Goal: Task Accomplishment & Management: Manage account settings

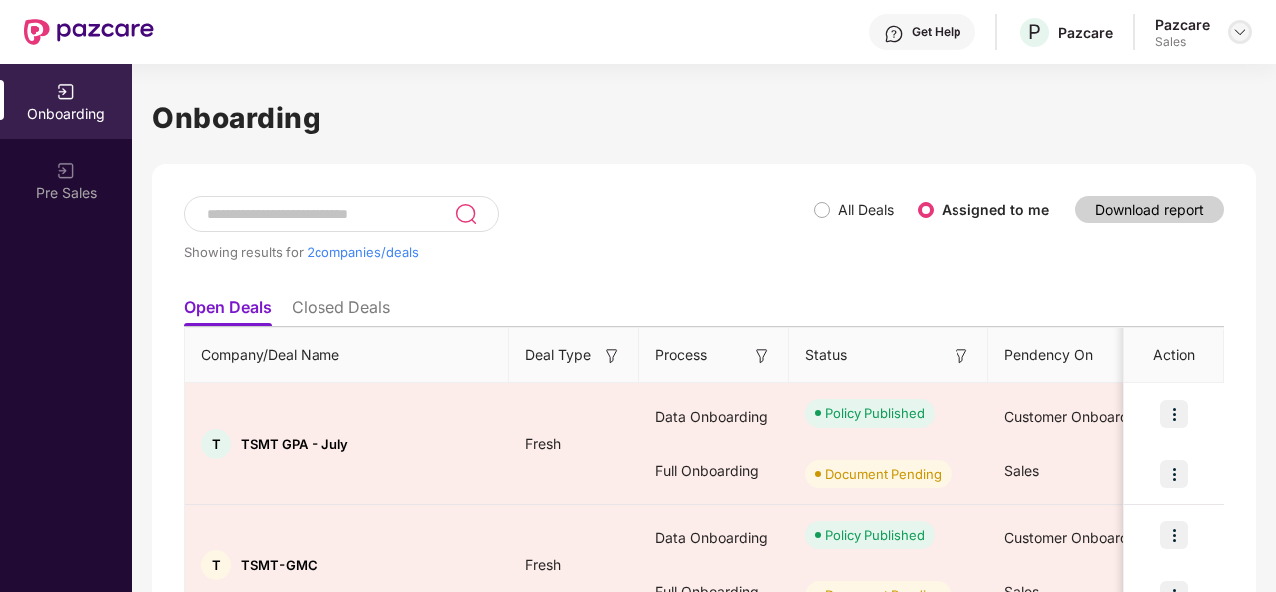
click at [1236, 35] on img at bounding box center [1240, 32] width 16 height 16
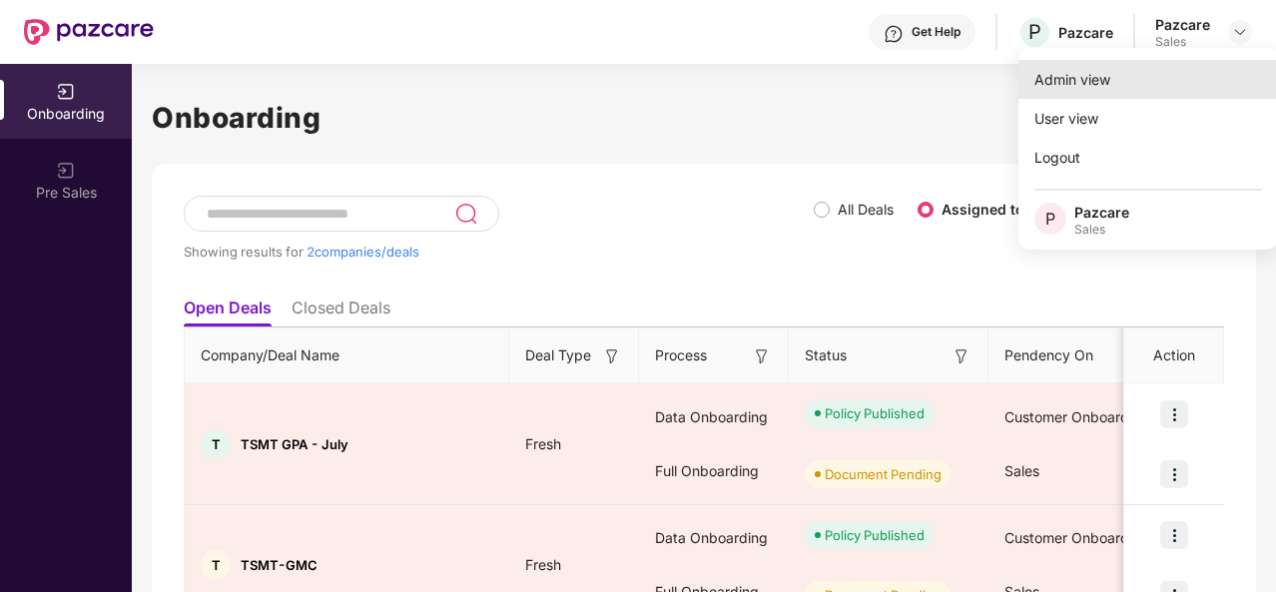
click at [1154, 80] on div "Admin view" at bounding box center [1149, 79] width 260 height 39
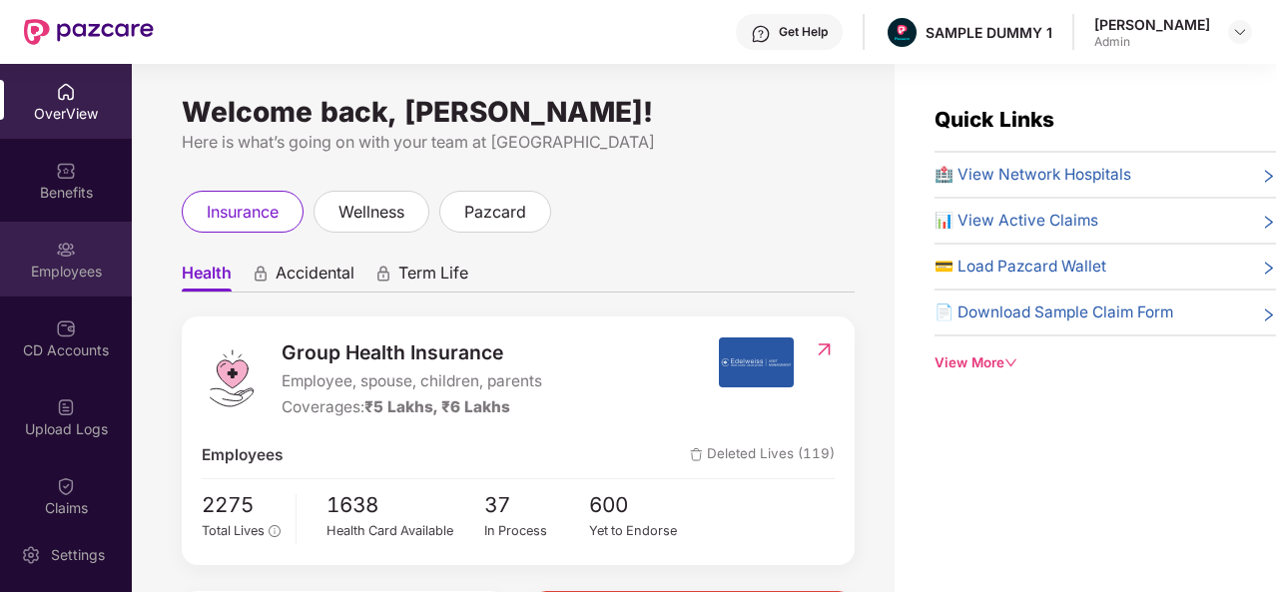
click at [50, 240] on div "Employees" at bounding box center [66, 259] width 132 height 75
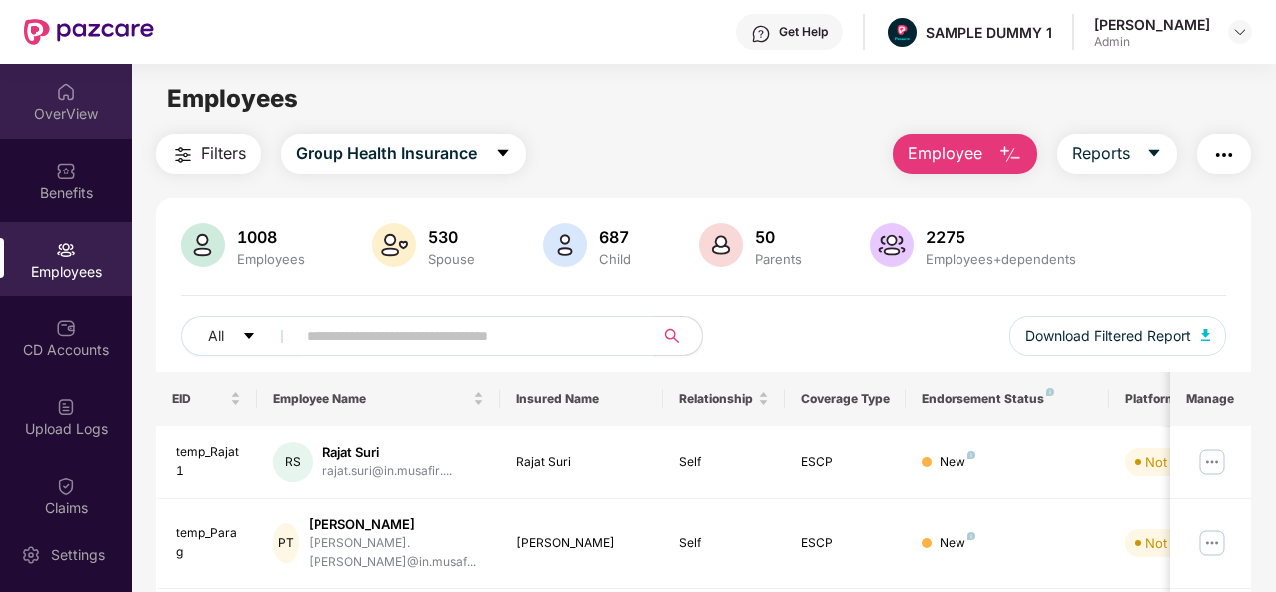
click at [81, 117] on div "OverView" at bounding box center [66, 114] width 132 height 20
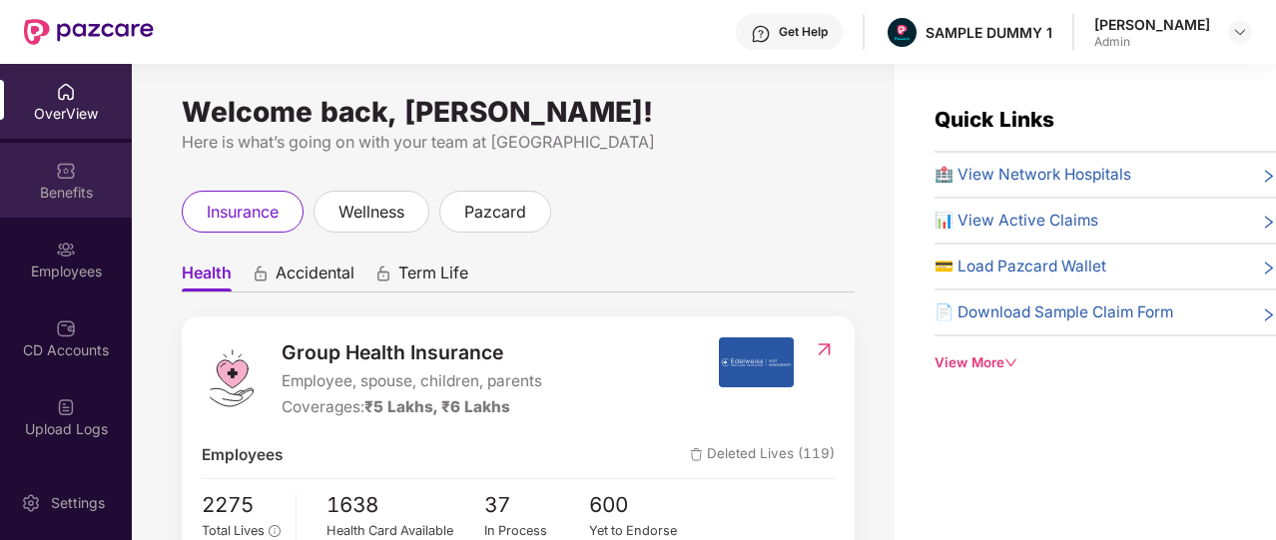
click at [87, 185] on div "Benefits" at bounding box center [66, 193] width 132 height 20
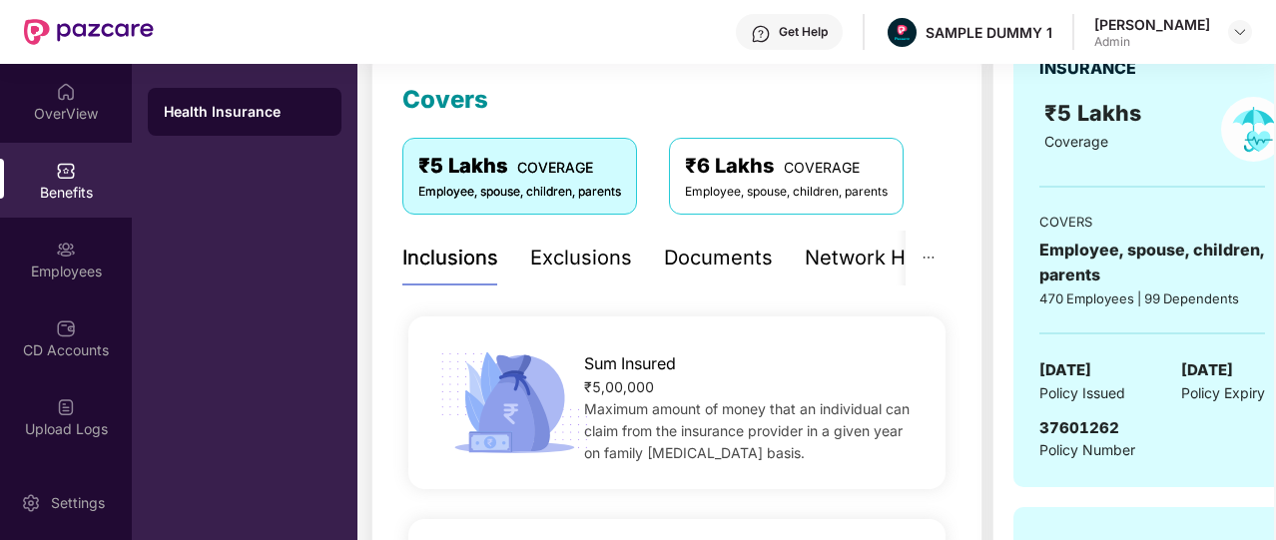
scroll to position [275, 0]
click at [695, 268] on div "Documents" at bounding box center [718, 257] width 109 height 31
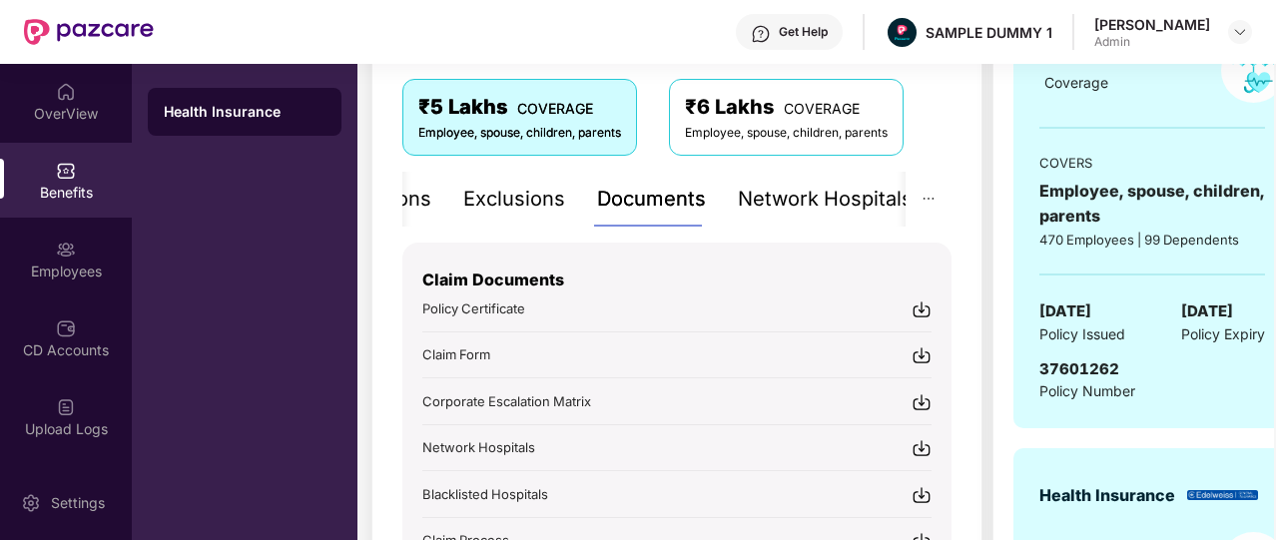
scroll to position [334, 0]
click at [775, 191] on div "Network Hospitals" at bounding box center [825, 198] width 175 height 31
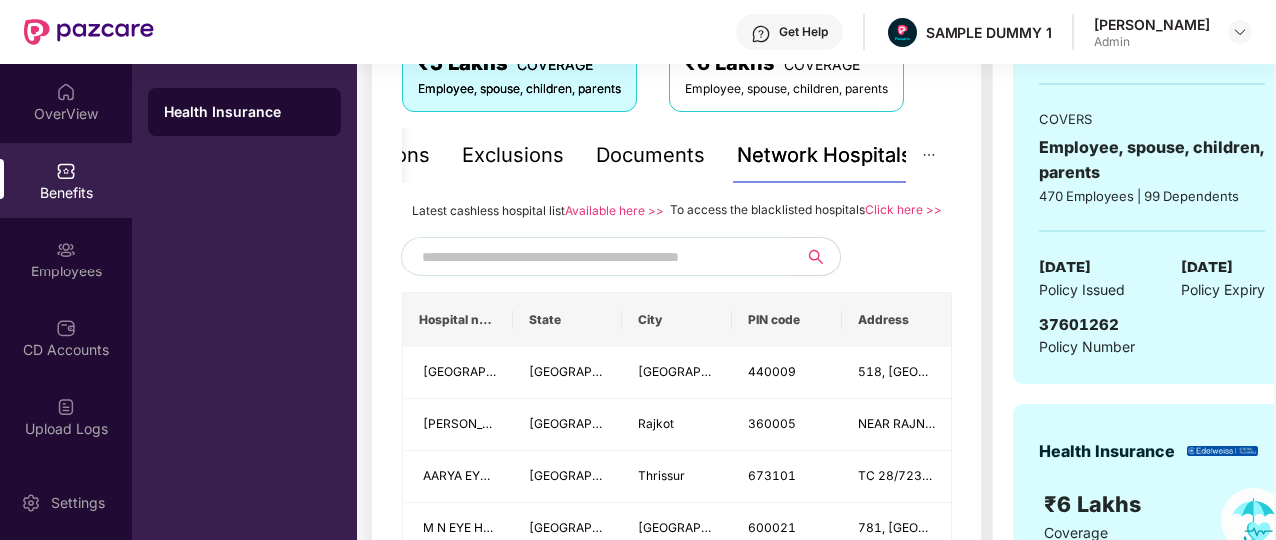
scroll to position [377, 0]
click at [761, 271] on input "text" at bounding box center [593, 256] width 342 height 30
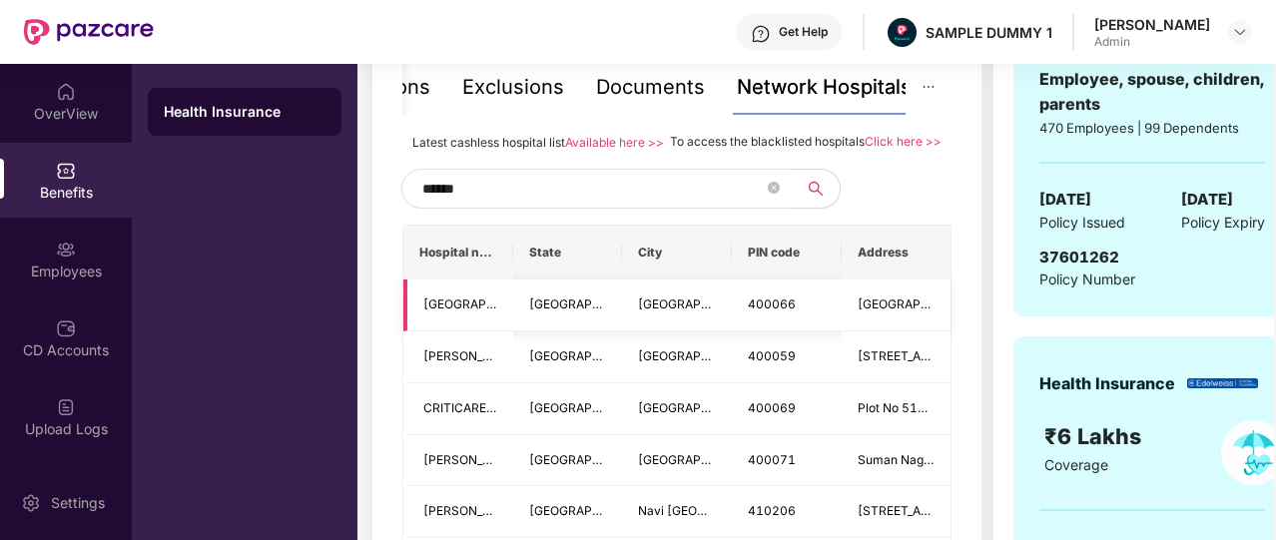
scroll to position [415, 0]
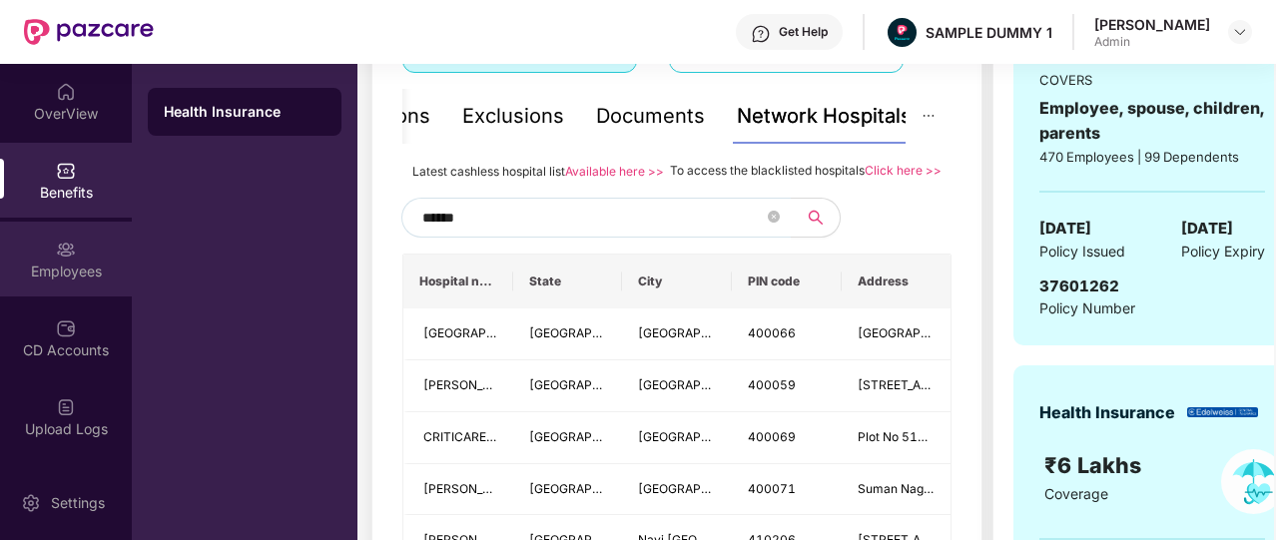
type input "******"
click at [72, 275] on div "Employees" at bounding box center [66, 272] width 132 height 20
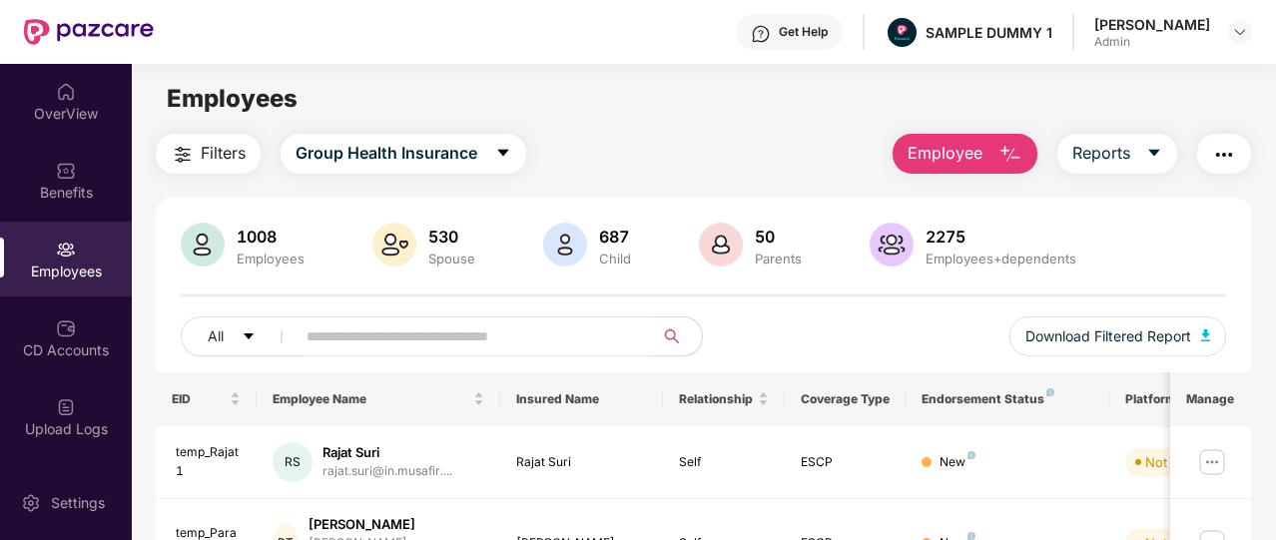
click at [919, 165] on span "Employee" at bounding box center [945, 153] width 75 height 25
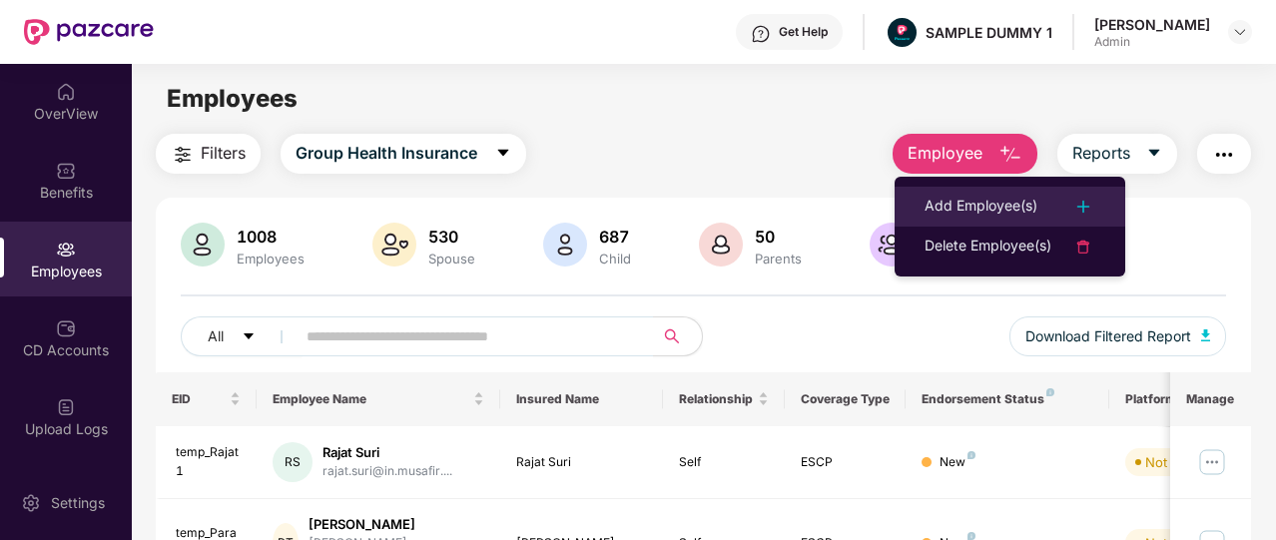
click at [947, 198] on div "Add Employee(s)" at bounding box center [981, 207] width 113 height 24
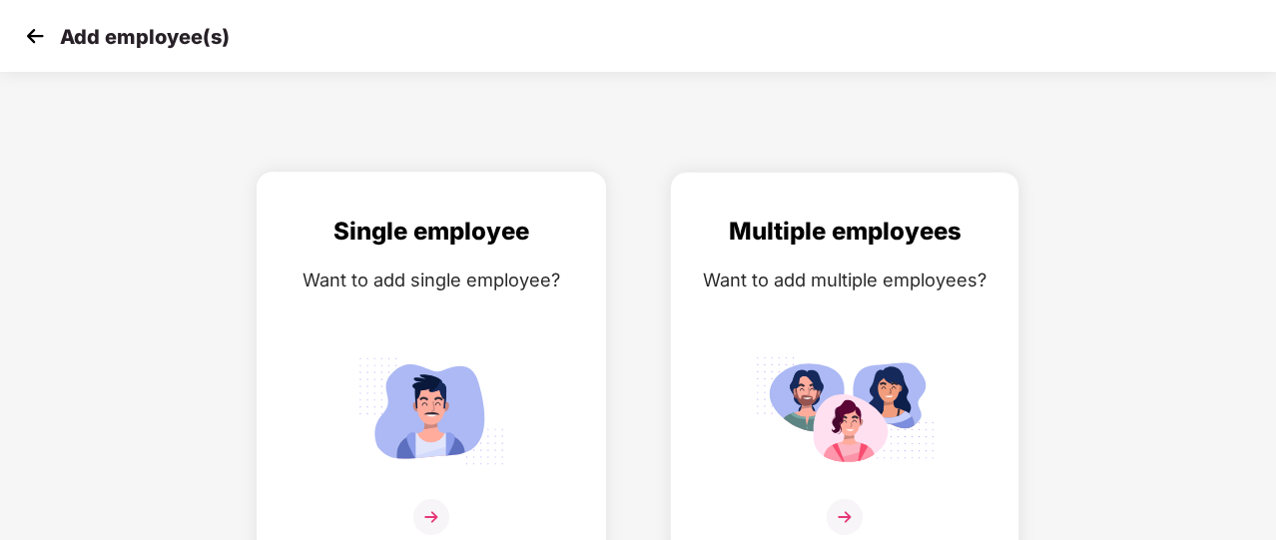
scroll to position [24, 0]
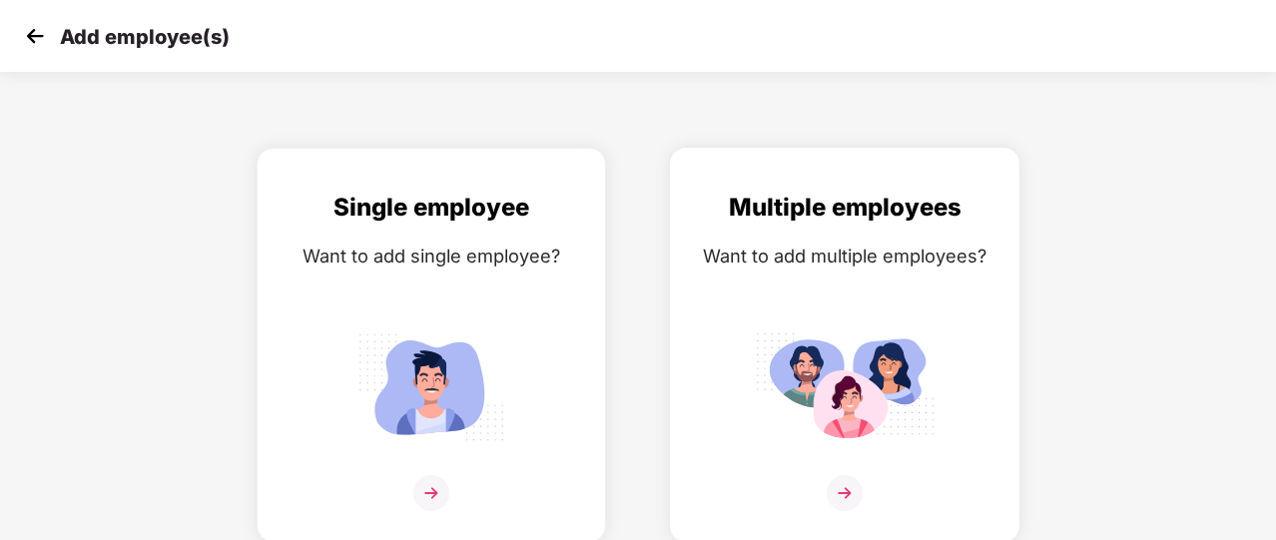
click at [793, 355] on img at bounding box center [845, 387] width 180 height 125
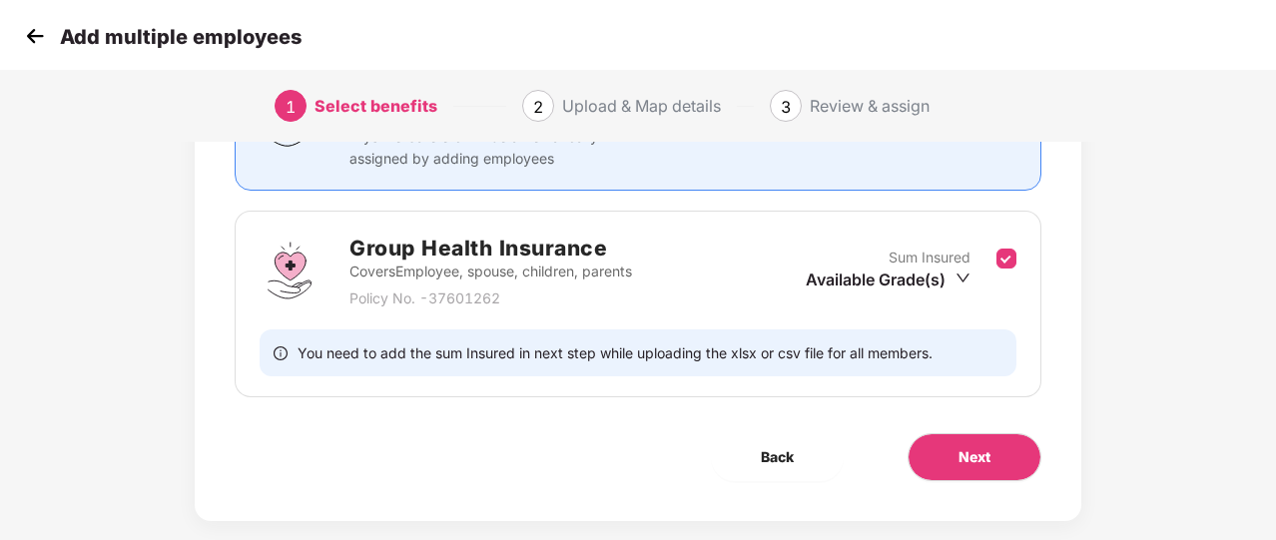
scroll to position [263, 0]
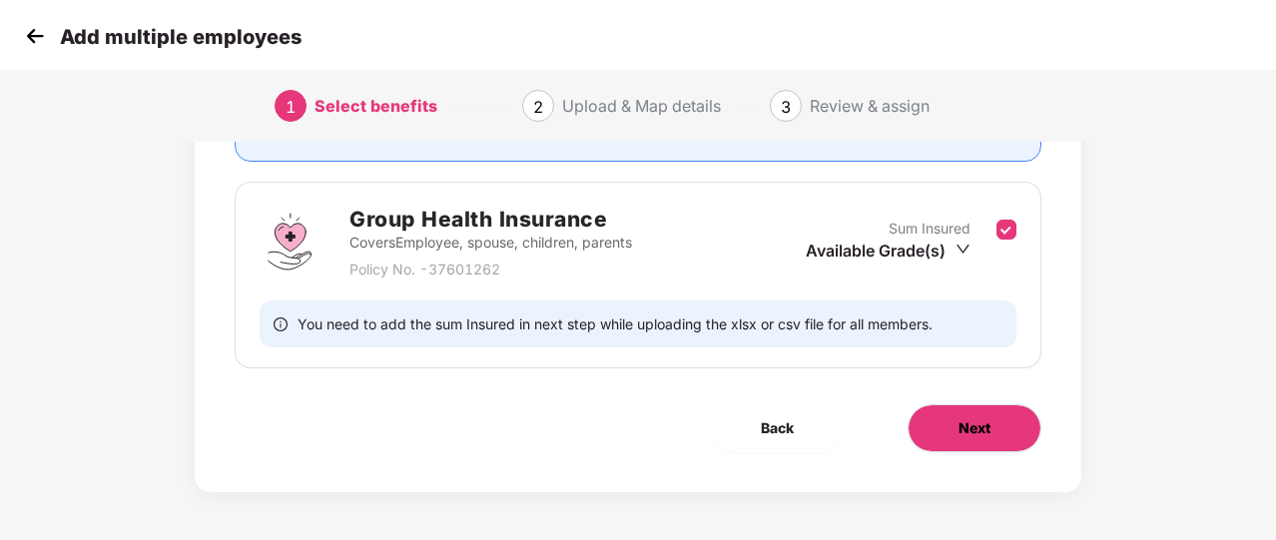
click at [965, 414] on button "Next" at bounding box center [975, 428] width 134 height 48
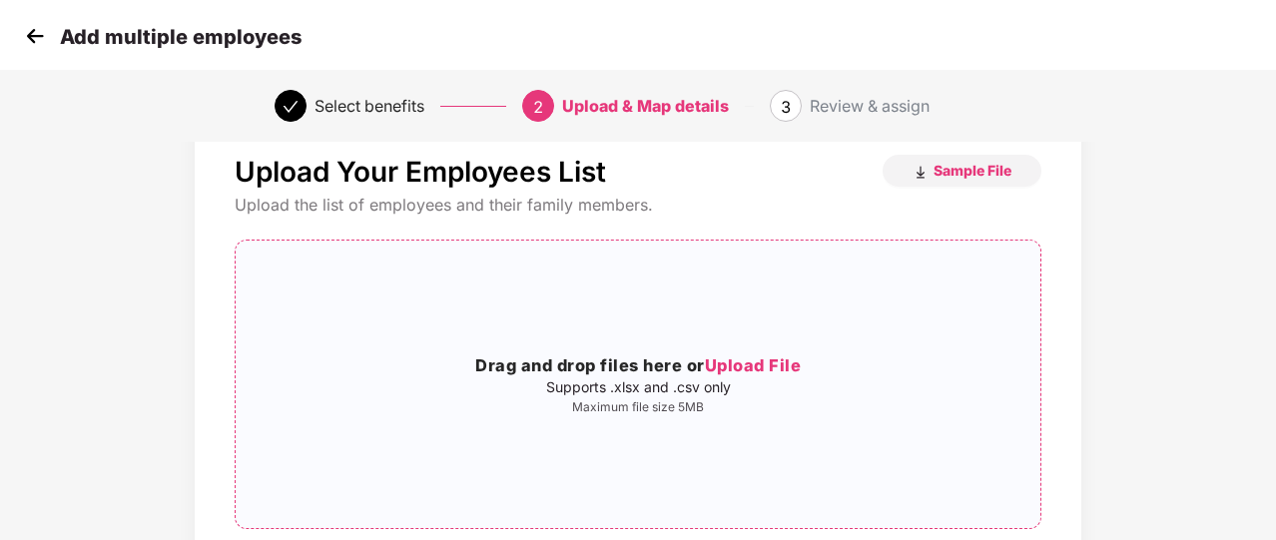
scroll to position [42, 0]
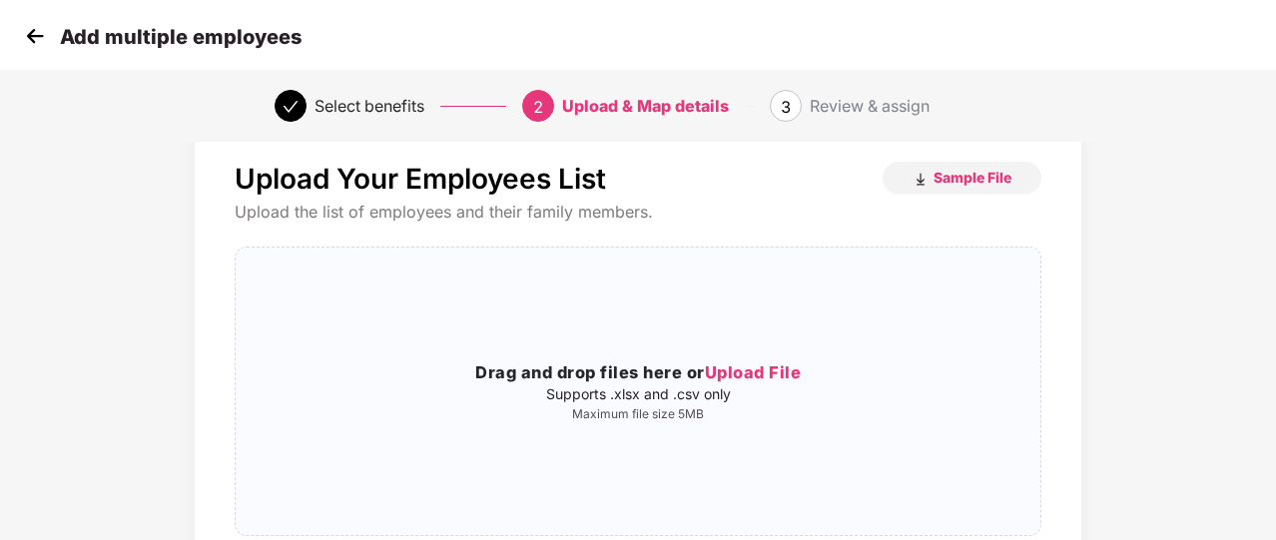
click at [30, 48] on img at bounding box center [35, 36] width 30 height 30
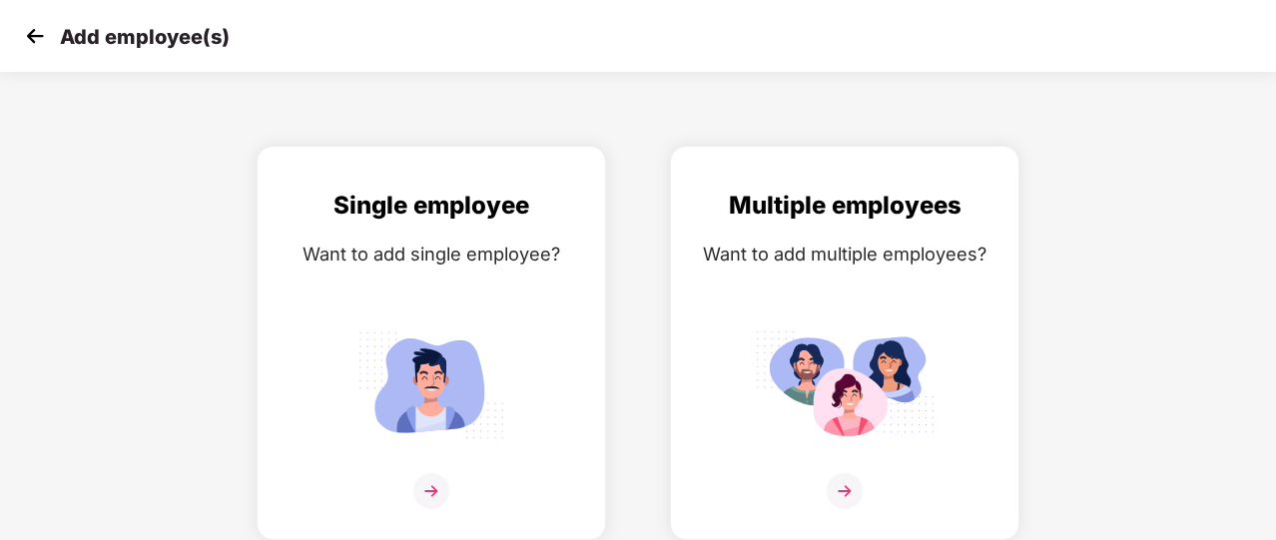
scroll to position [24, 0]
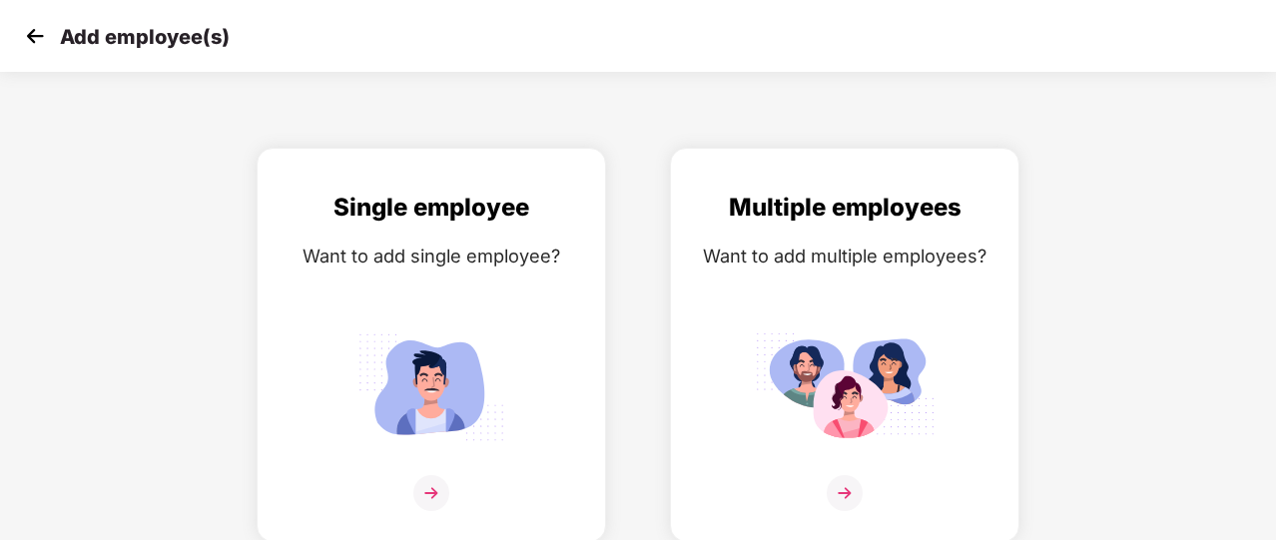
click at [30, 48] on img at bounding box center [35, 36] width 30 height 30
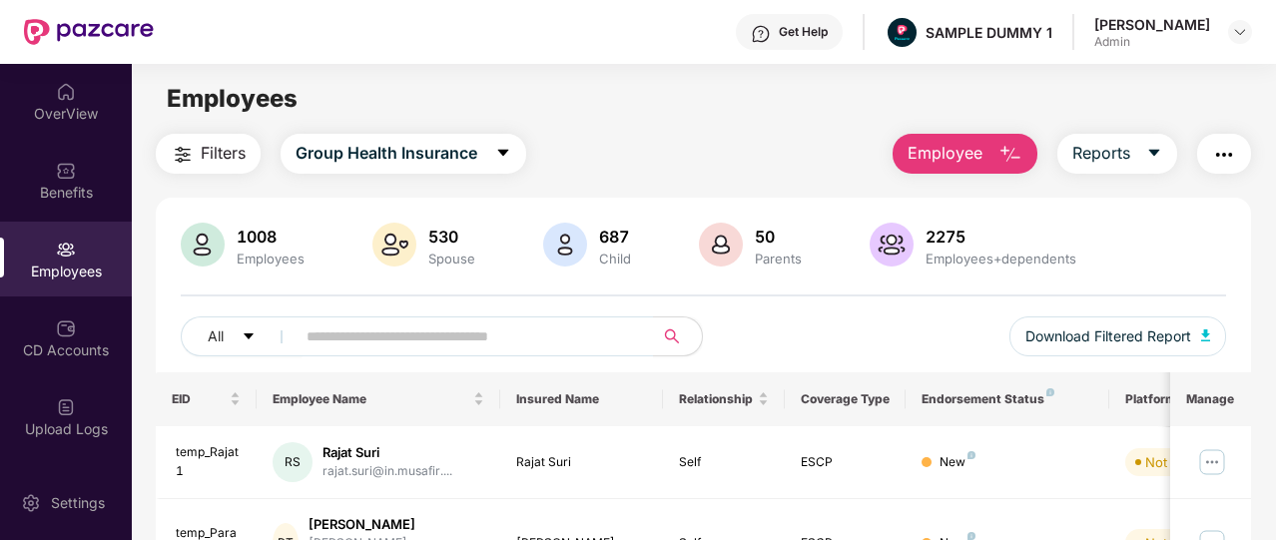
click at [782, 36] on div "Get Help" at bounding box center [789, 32] width 107 height 36
click at [1070, 249] on div "2275 Employees+dependents" at bounding box center [1001, 246] width 167 height 42
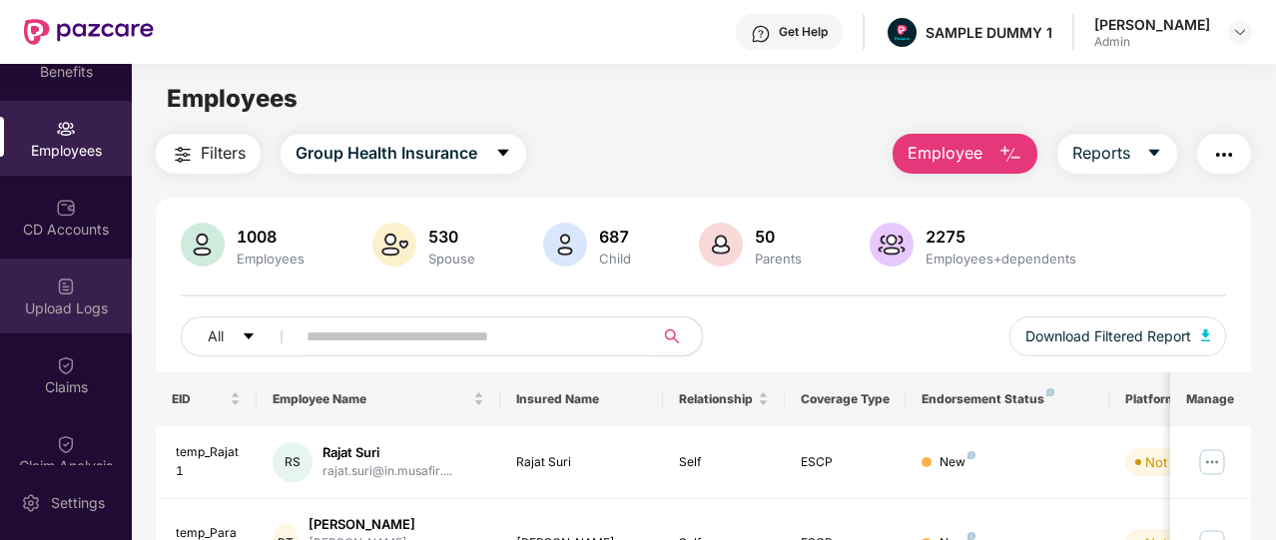
scroll to position [116, 0]
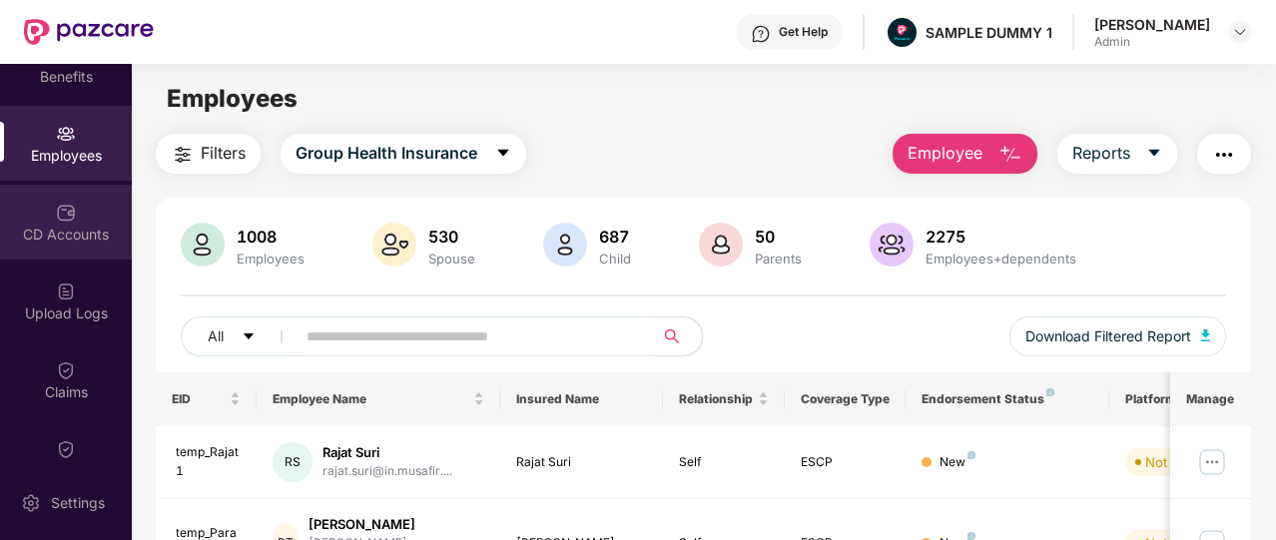
click at [56, 238] on div "CD Accounts" at bounding box center [66, 235] width 132 height 20
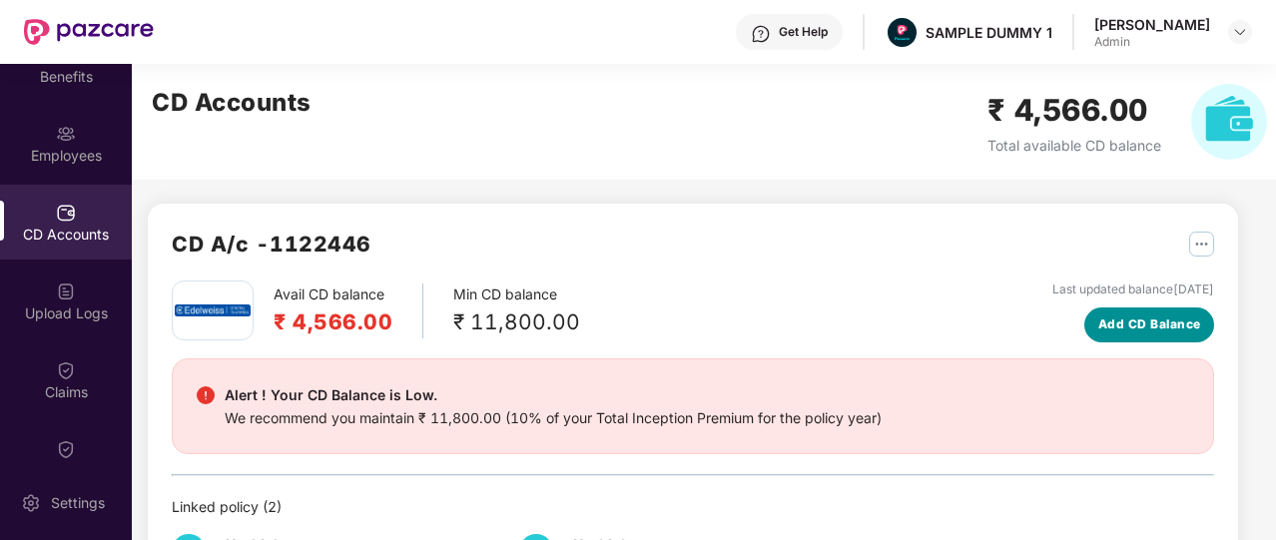
click at [1120, 329] on span "Add CD Balance" at bounding box center [1150, 325] width 103 height 19
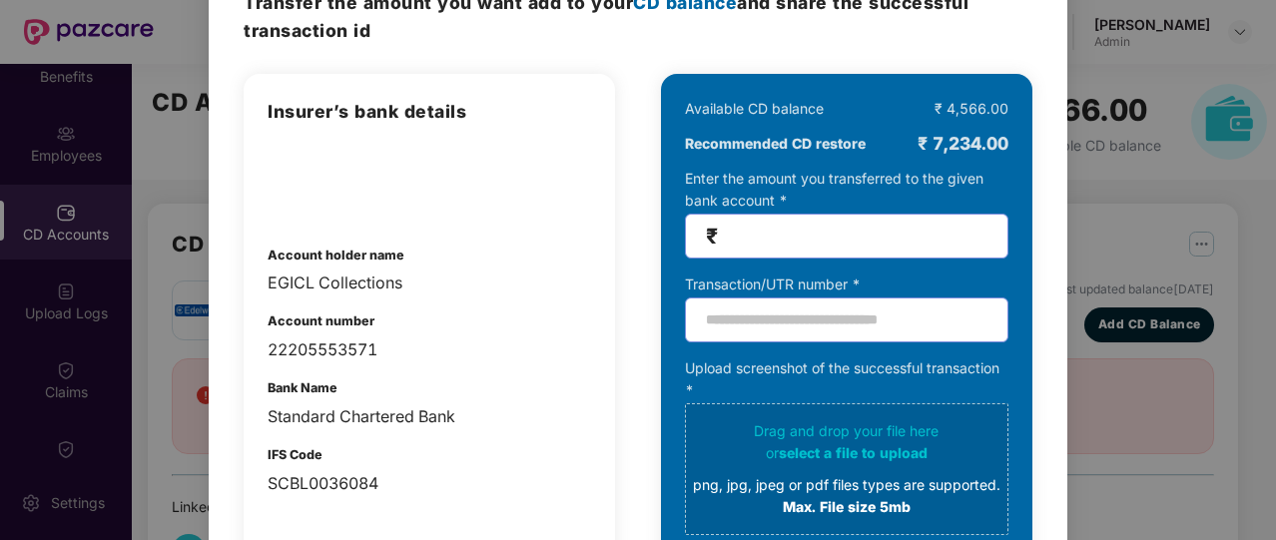
scroll to position [107, 0]
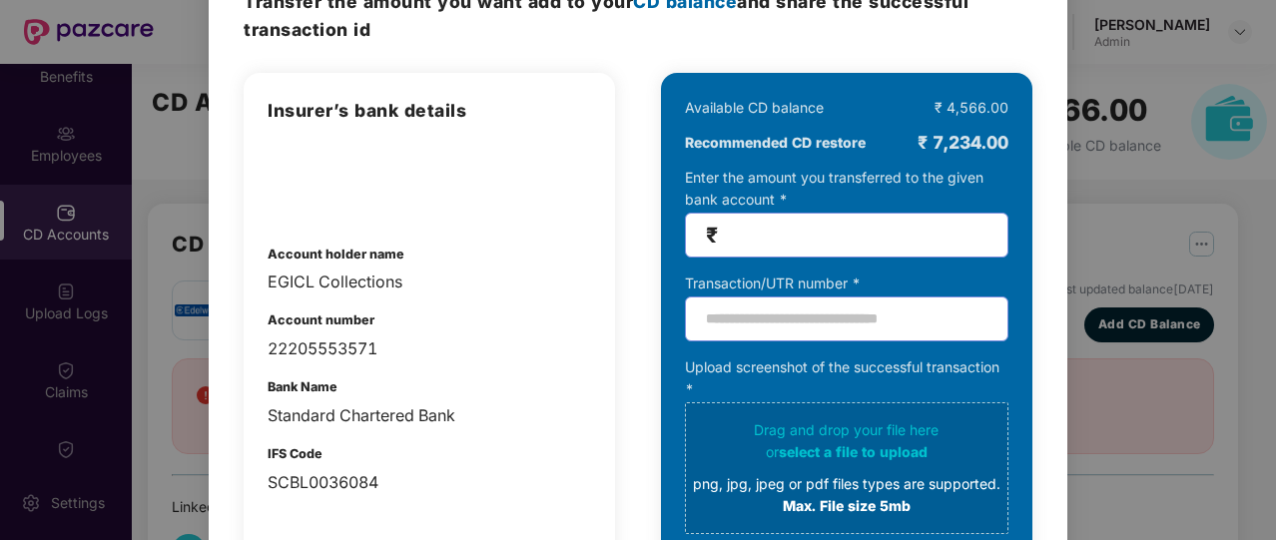
click at [759, 240] on input "number" at bounding box center [855, 235] width 266 height 23
click at [784, 317] on input "text" at bounding box center [847, 319] width 324 height 45
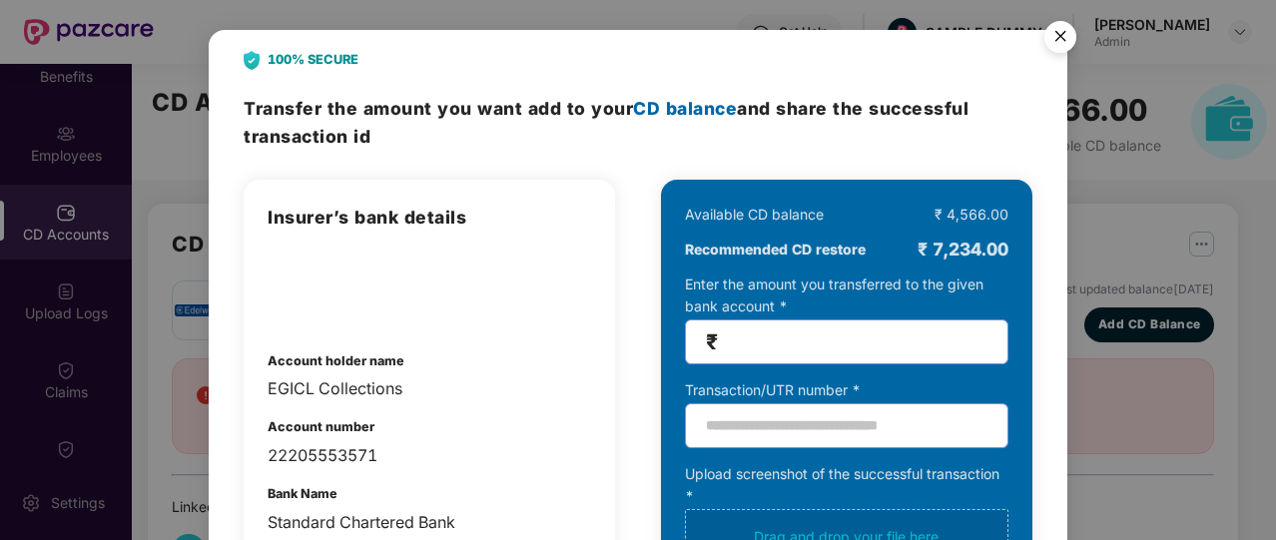
click at [1056, 49] on img "Close" at bounding box center [1061, 40] width 56 height 56
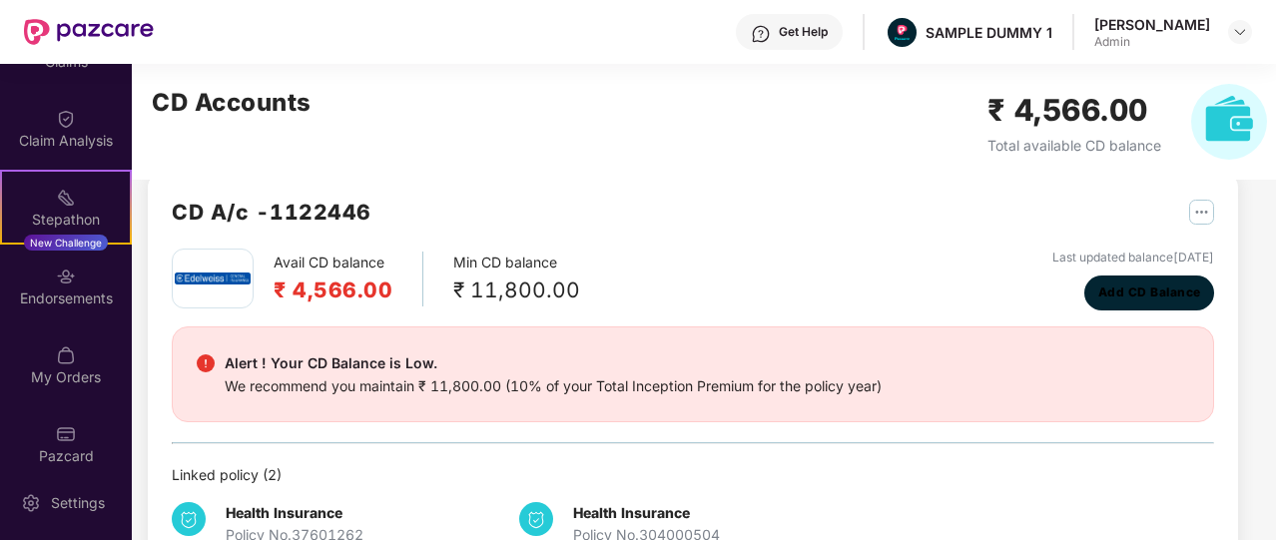
scroll to position [447, 0]
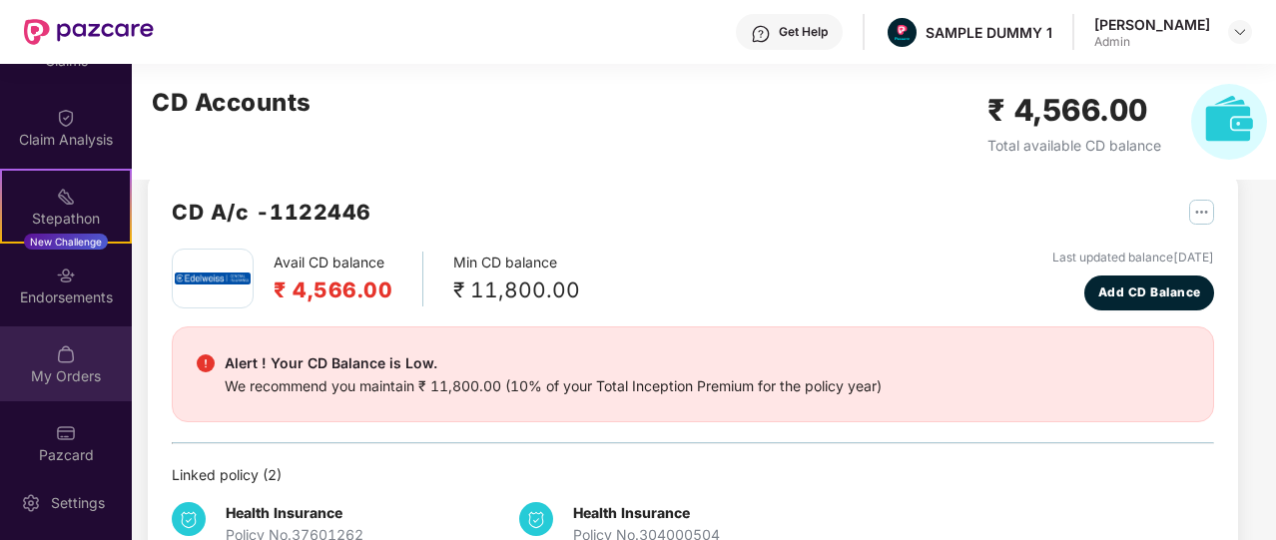
click at [83, 339] on div "My Orders" at bounding box center [66, 364] width 132 height 75
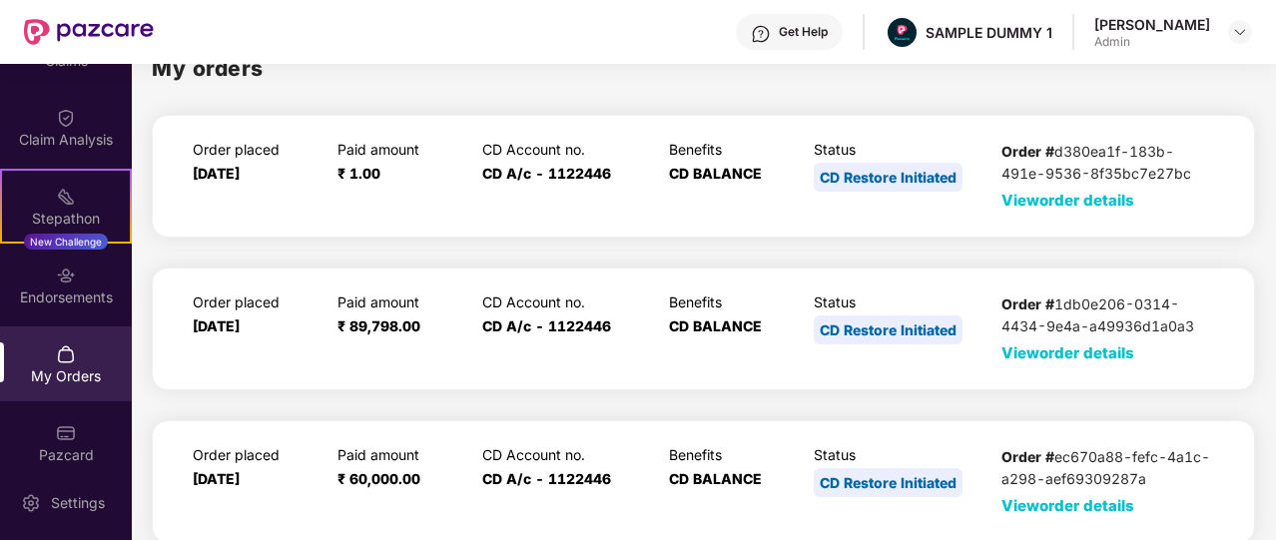
click at [1039, 203] on span "View order details" at bounding box center [1068, 200] width 133 height 19
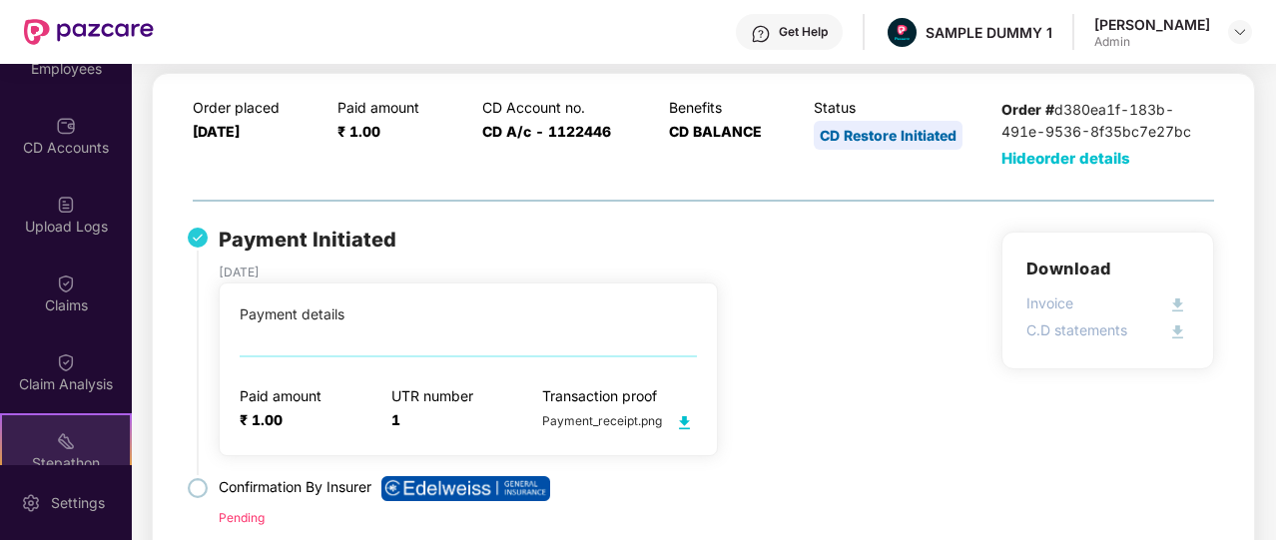
scroll to position [146, 0]
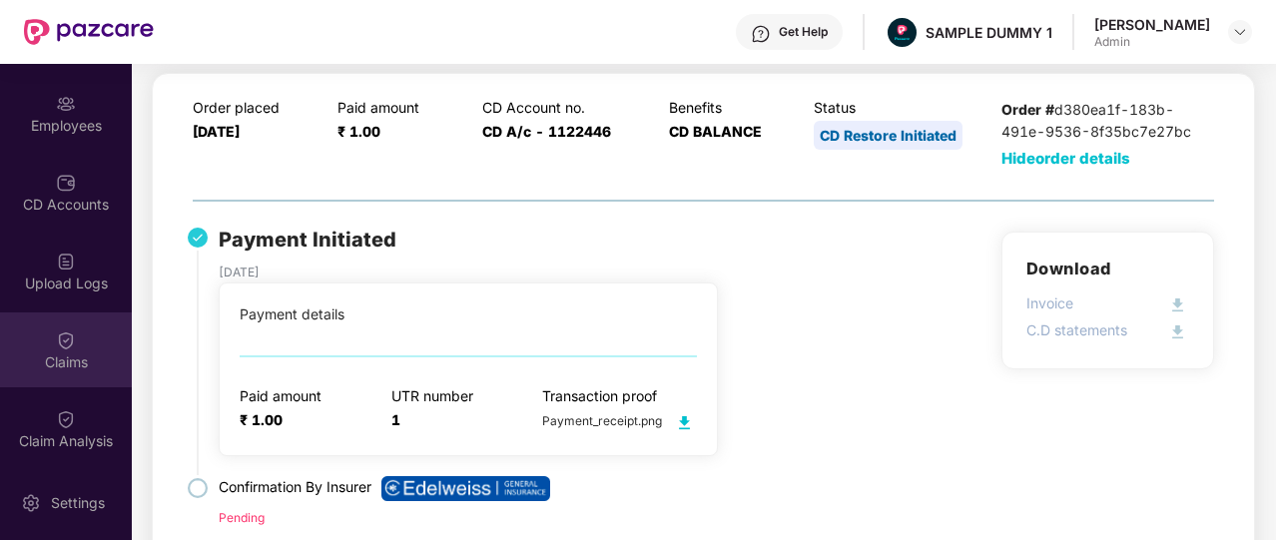
click at [56, 337] on img at bounding box center [66, 341] width 20 height 20
